Goal: Share content

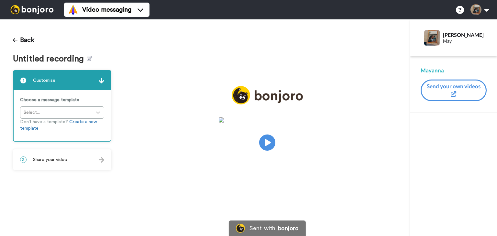
click at [33, 165] on div "2 Share your video" at bounding box center [62, 159] width 97 height 19
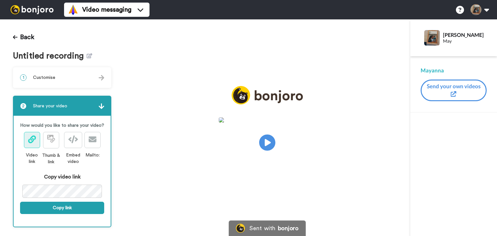
scroll to position [4, 0]
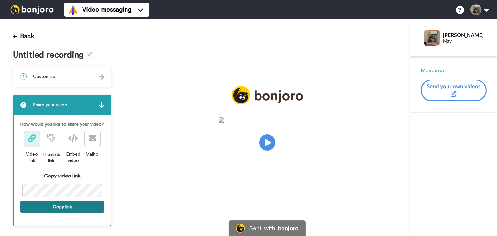
click at [80, 209] on button "Copy link" at bounding box center [62, 207] width 84 height 12
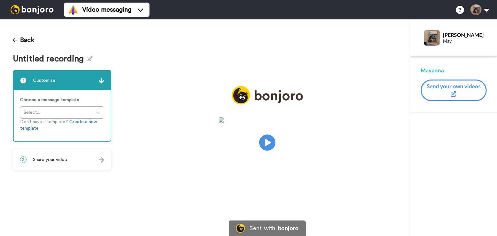
click at [31, 172] on div "Back Untitled recording 1 Customise Choose a message template Select... Don’t h…" at bounding box center [62, 127] width 124 height 217
click at [43, 164] on div "2 Share your video" at bounding box center [62, 159] width 97 height 19
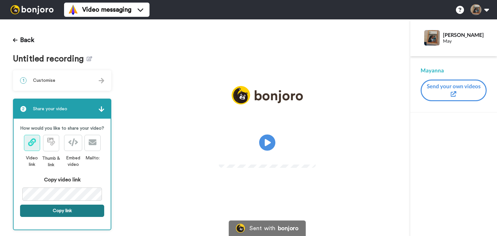
click at [70, 217] on button "Copy link" at bounding box center [62, 211] width 84 height 12
